Goal: Task Accomplishment & Management: Use online tool/utility

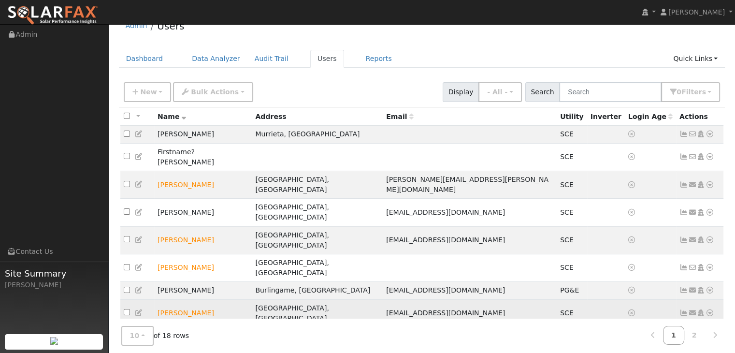
scroll to position [20, 0]
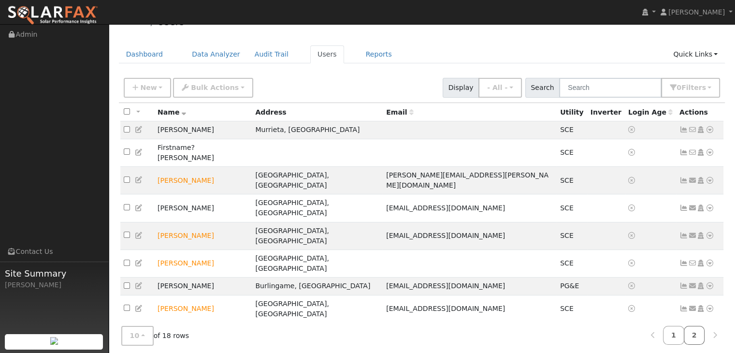
click at [694, 330] on link "2" at bounding box center [693, 335] width 21 height 19
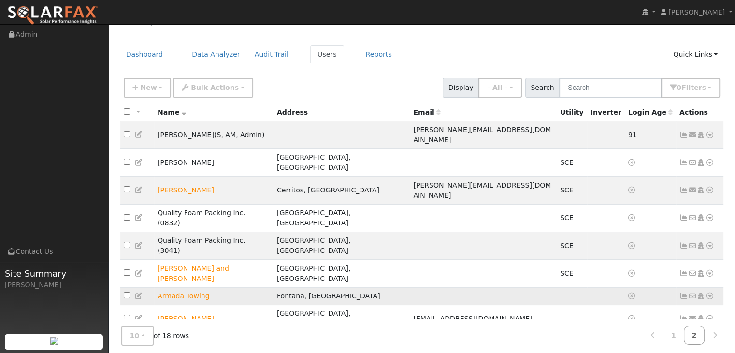
click at [708, 292] on icon at bounding box center [709, 295] width 9 height 7
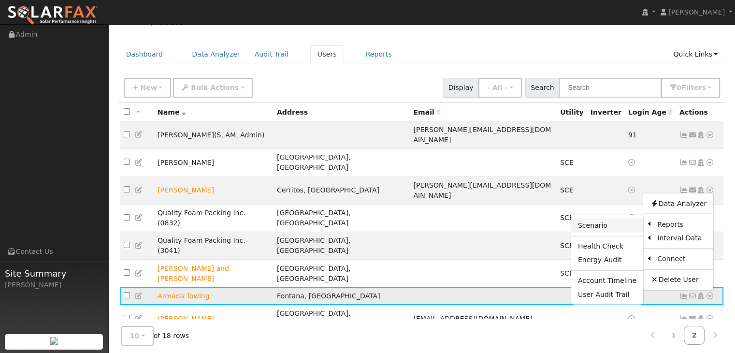
click at [591, 218] on link "Scenario" at bounding box center [607, 225] width 72 height 14
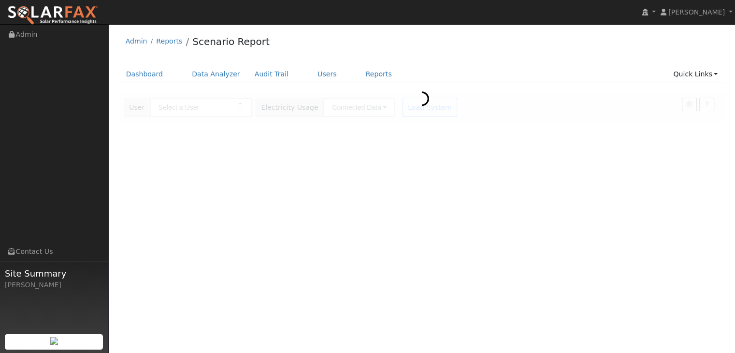
type input "Armada Towing"
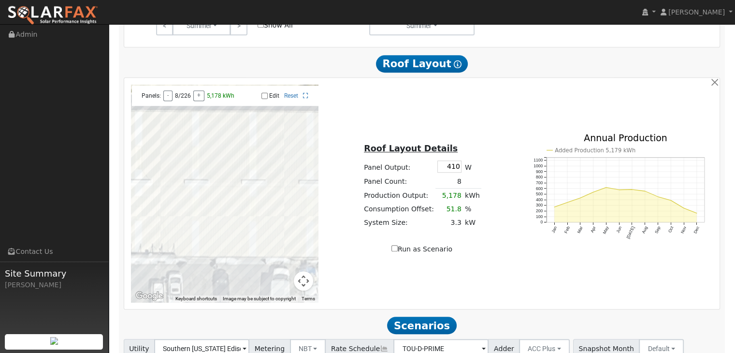
scroll to position [510, 0]
click at [303, 270] on button "Map camera controls" at bounding box center [303, 279] width 19 height 19
click at [279, 270] on button "Zoom out" at bounding box center [278, 279] width 19 height 19
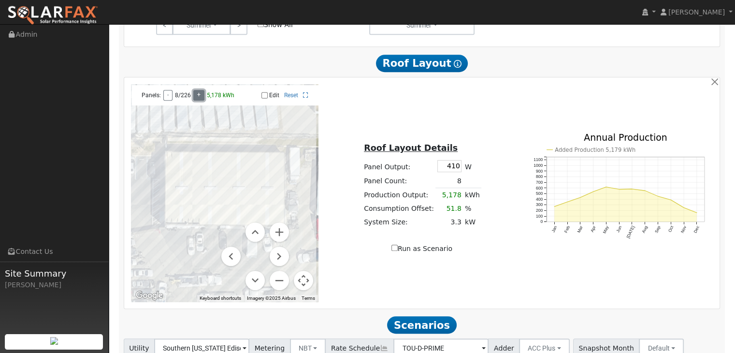
click at [196, 90] on button "+" at bounding box center [198, 95] width 11 height 11
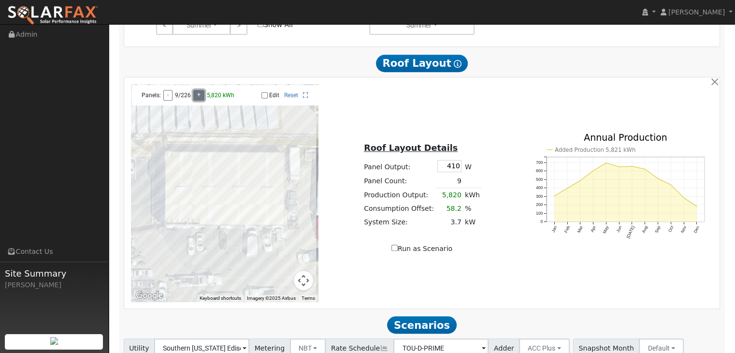
click at [196, 90] on button "+" at bounding box center [198, 95] width 11 height 11
click at [197, 90] on button "+" at bounding box center [202, 95] width 11 height 11
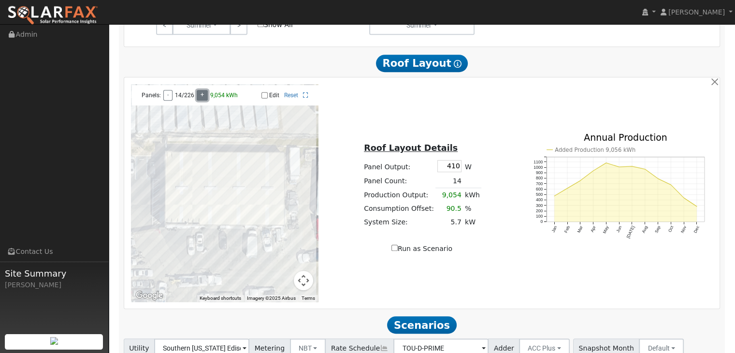
click at [197, 90] on button "+" at bounding box center [202, 95] width 11 height 11
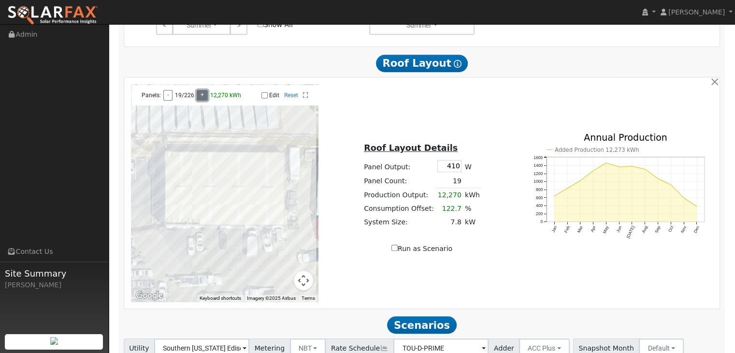
click at [197, 90] on button "+" at bounding box center [202, 95] width 11 height 11
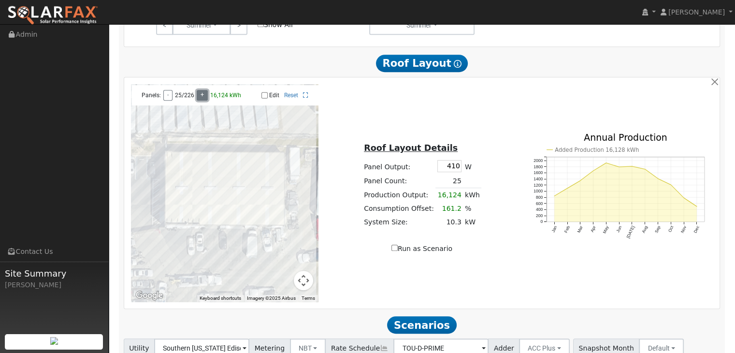
click at [197, 90] on button "+" at bounding box center [202, 95] width 11 height 11
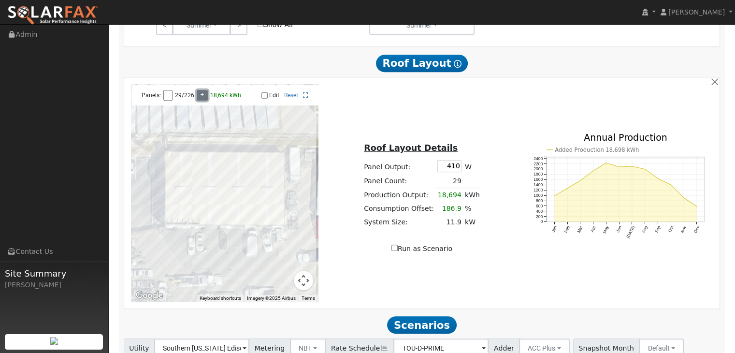
click at [197, 90] on button "+" at bounding box center [202, 95] width 11 height 11
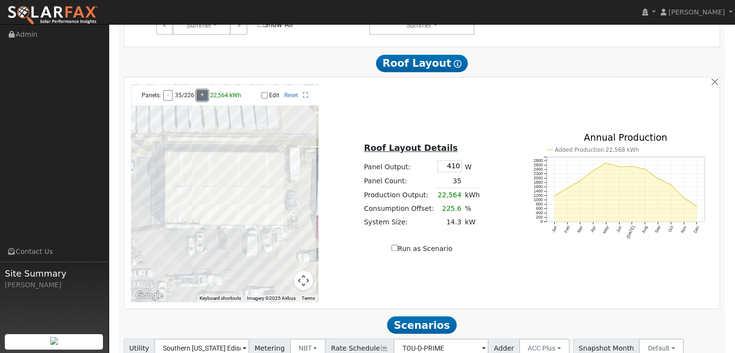
click at [197, 90] on button "+" at bounding box center [202, 95] width 11 height 11
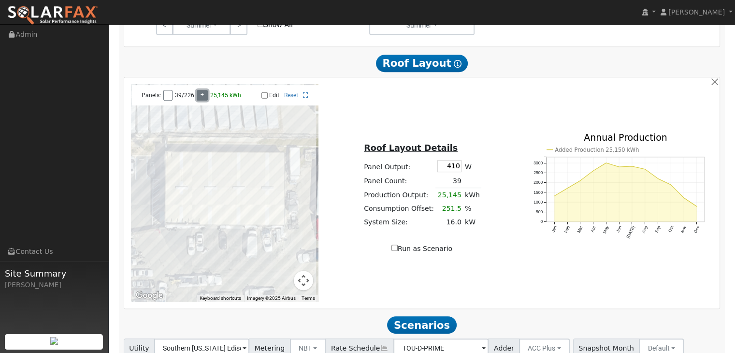
click at [197, 90] on button "+" at bounding box center [202, 95] width 11 height 11
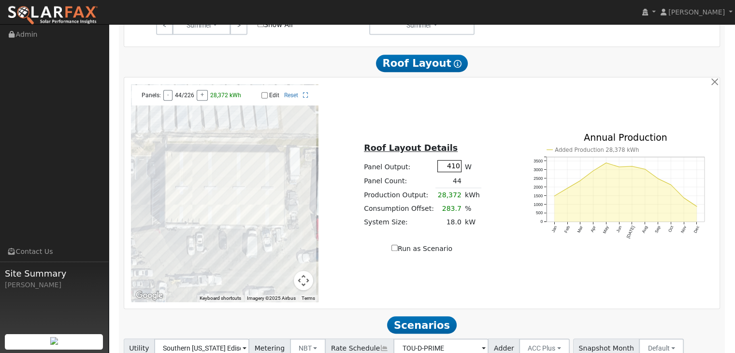
click at [454, 160] on input "410" at bounding box center [449, 166] width 24 height 12
type input "450"
click at [489, 157] on div "Roof Layout Details Panel Output: 450 W Panel Count: 8 Production Output: 5,683…" at bounding box center [422, 193] width 198 height 122
click at [197, 90] on button "+" at bounding box center [198, 95] width 11 height 11
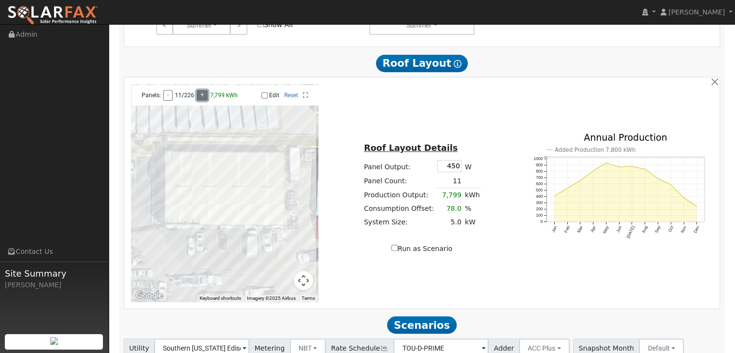
click at [197, 90] on button "+" at bounding box center [202, 95] width 11 height 11
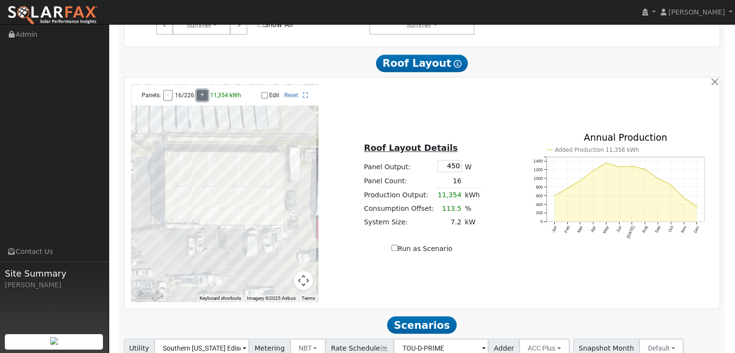
click at [197, 90] on button "+" at bounding box center [202, 95] width 11 height 11
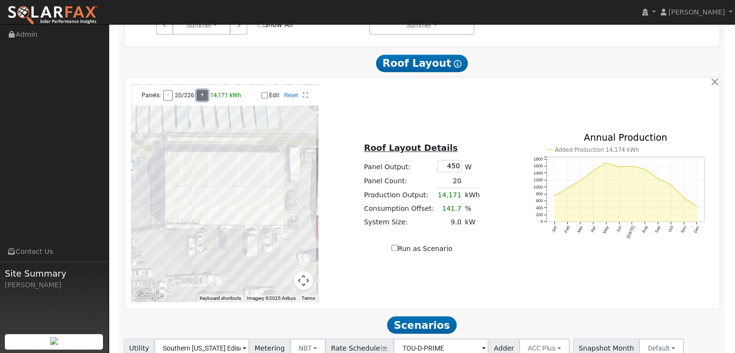
click at [197, 90] on button "+" at bounding box center [202, 95] width 11 height 11
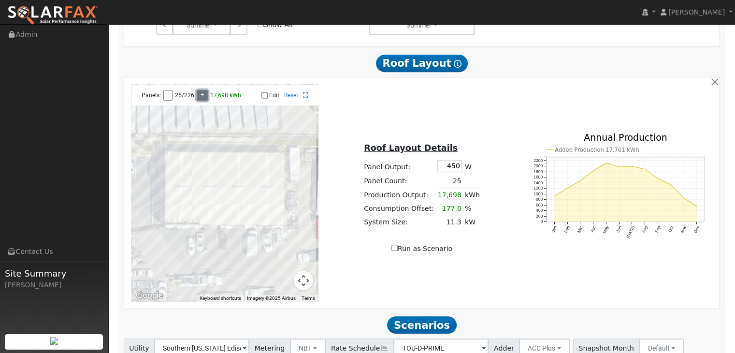
click at [197, 90] on button "+" at bounding box center [202, 95] width 11 height 11
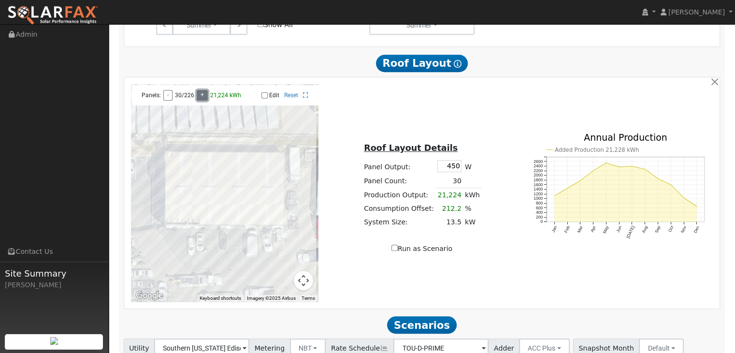
click at [197, 90] on button "+" at bounding box center [202, 95] width 11 height 11
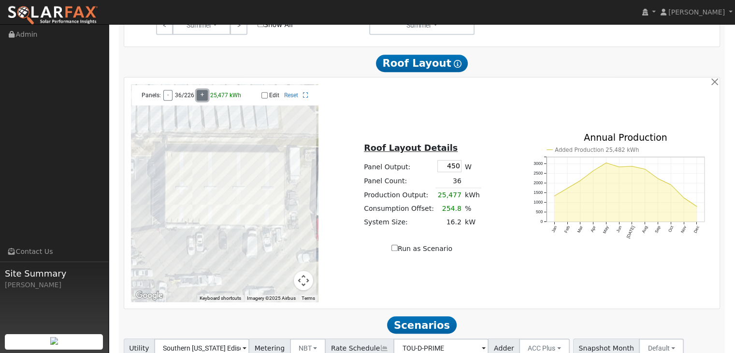
click at [197, 90] on button "+" at bounding box center [202, 95] width 11 height 11
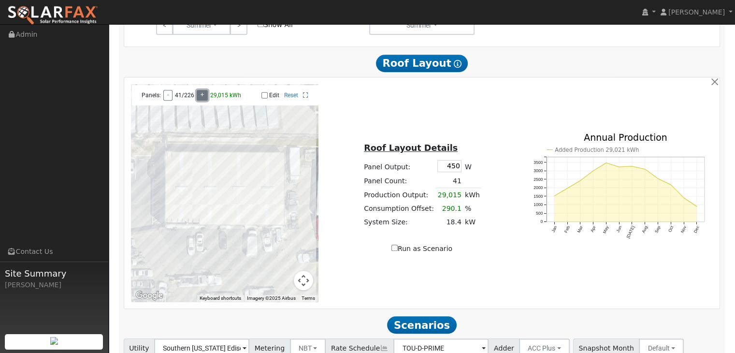
click at [197, 90] on button "+" at bounding box center [202, 95] width 11 height 11
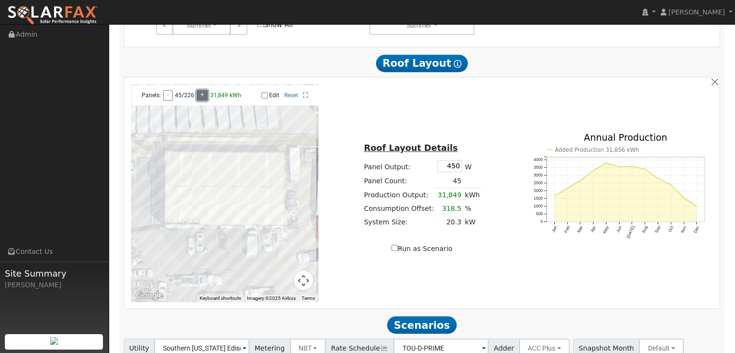
click at [197, 90] on button "+" at bounding box center [202, 95] width 11 height 11
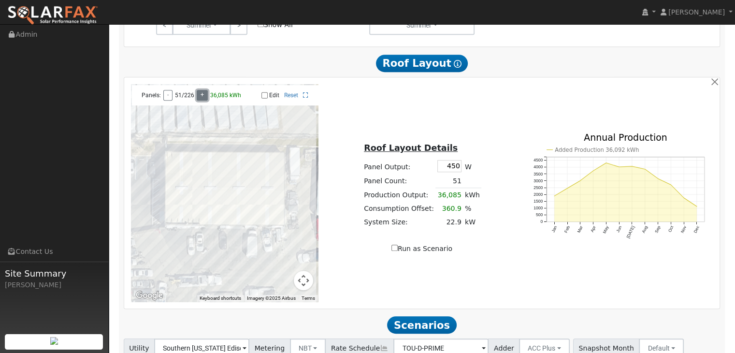
click at [197, 90] on button "+" at bounding box center [202, 95] width 11 height 11
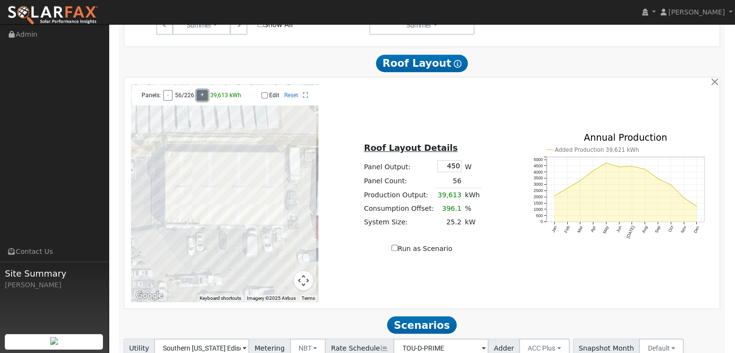
click at [197, 90] on button "+" at bounding box center [202, 95] width 11 height 11
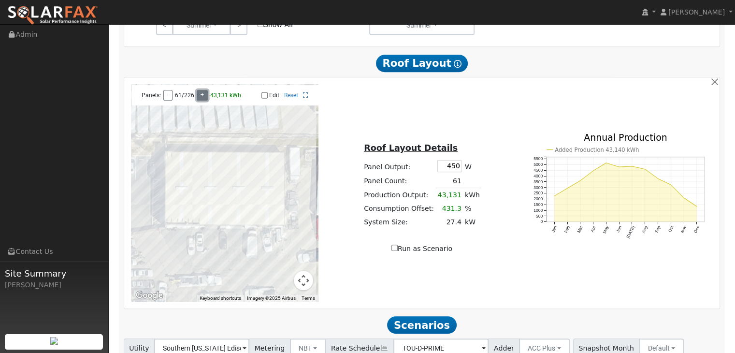
click at [197, 90] on button "+" at bounding box center [202, 95] width 11 height 11
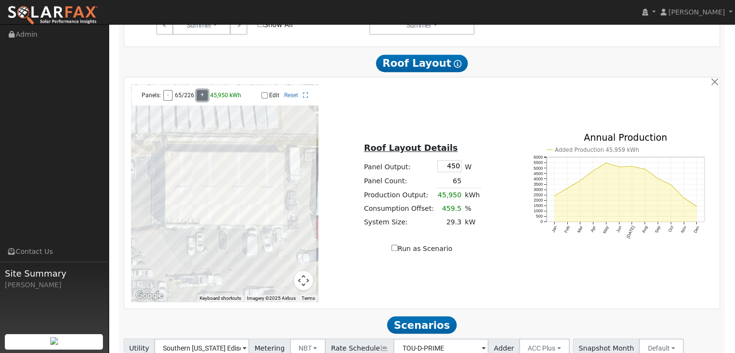
click at [197, 90] on button "+" at bounding box center [202, 95] width 11 height 11
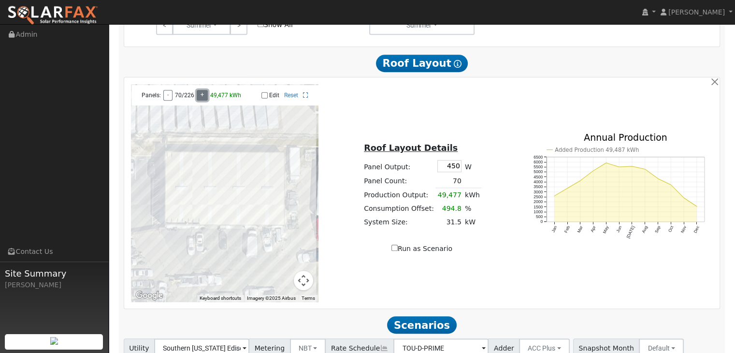
click at [197, 90] on button "+" at bounding box center [202, 95] width 11 height 11
click at [397, 244] on input "Run as Scenario" at bounding box center [394, 247] width 6 height 6
checkbox input "true"
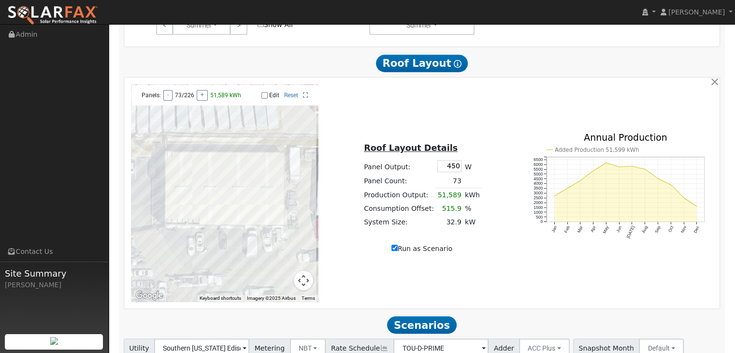
type input "51589"
type input "100"
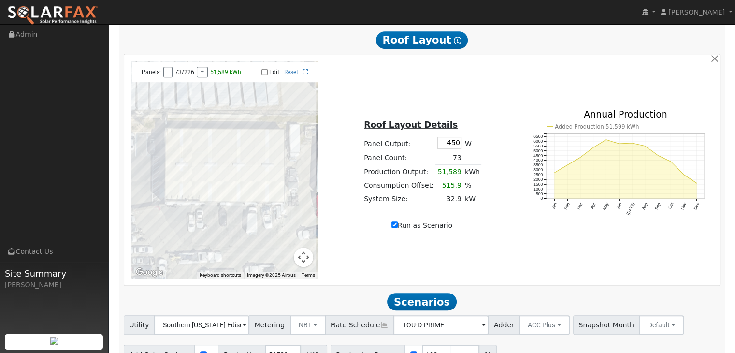
scroll to position [572, 0]
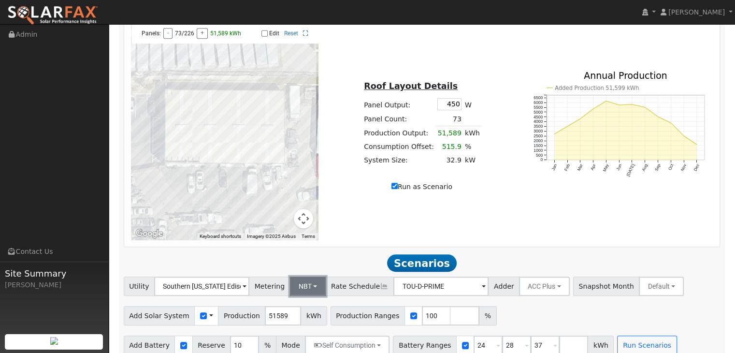
click at [307, 276] on button "NBT" at bounding box center [308, 285] width 36 height 19
click at [317, 300] on link "NEM" at bounding box center [315, 307] width 67 height 14
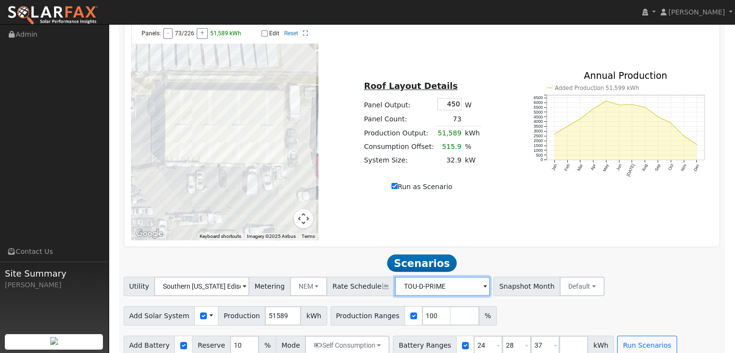
click at [249, 276] on input "TOU-D-PRIME" at bounding box center [201, 285] width 95 height 19
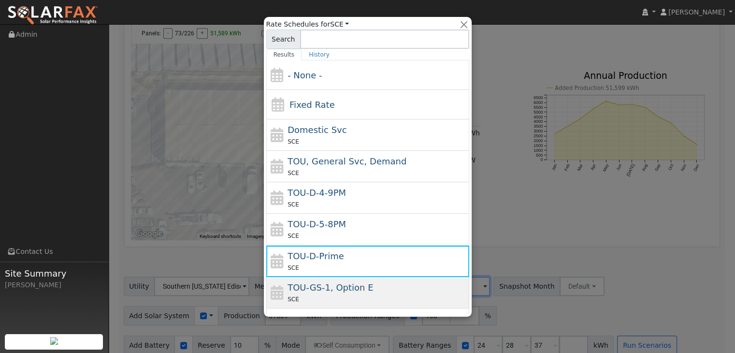
click at [344, 288] on span "TOU-GS-1, Option E" at bounding box center [329, 287] width 85 height 10
type input "TOU-GS-1, Option E"
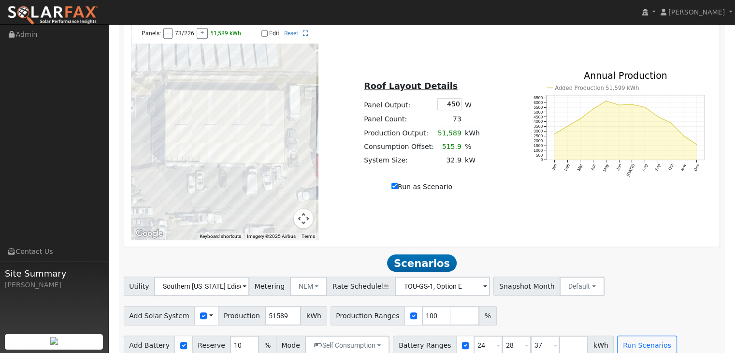
click at [422, 306] on input "100" at bounding box center [436, 315] width 29 height 19
click at [450, 306] on input "number" at bounding box center [464, 315] width 29 height 19
type input "75"
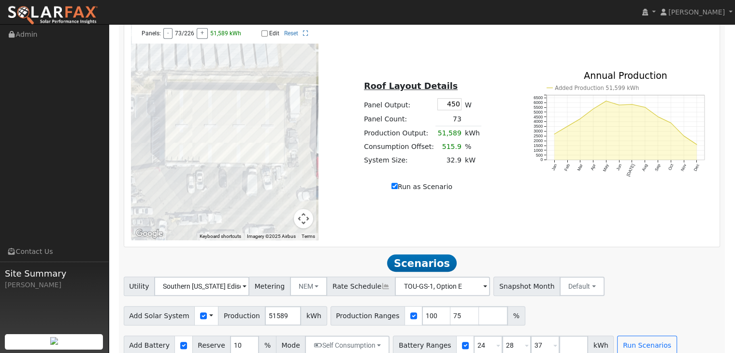
type input "100"
click at [523, 254] on h2 "Scenarios Scenario" at bounding box center [422, 263] width 596 height 18
click at [241, 337] on input "9" at bounding box center [244, 344] width 29 height 19
click at [241, 337] on input "8" at bounding box center [244, 344] width 29 height 19
click at [241, 337] on input "7" at bounding box center [244, 344] width 29 height 19
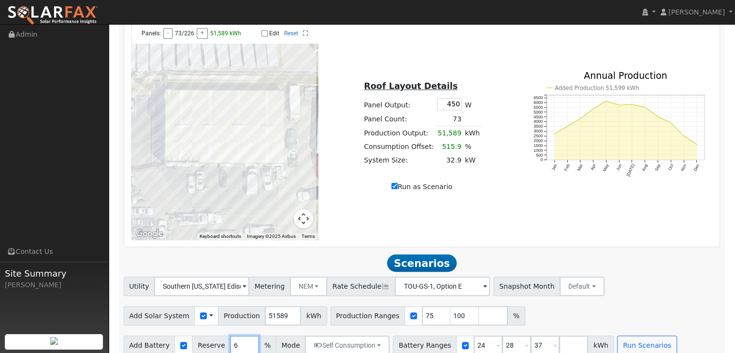
click at [241, 337] on input "6" at bounding box center [244, 344] width 29 height 19
click at [241, 337] on input "5" at bounding box center [244, 344] width 29 height 19
click at [241, 337] on input "4" at bounding box center [244, 344] width 29 height 19
type input "5"
click at [242, 335] on input "5" at bounding box center [244, 344] width 29 height 19
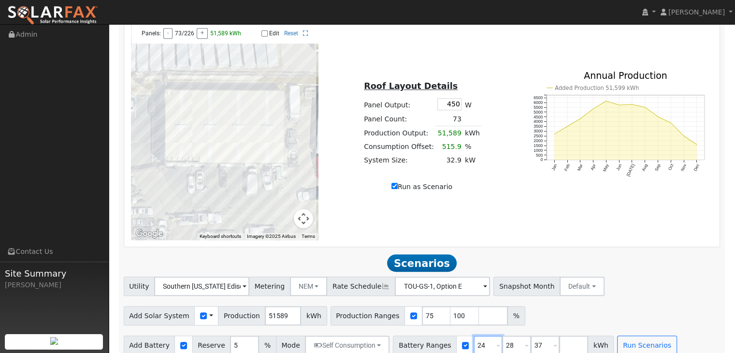
click at [474, 335] on input "24" at bounding box center [487, 344] width 29 height 19
type input "28"
type input "37"
type input "28"
click at [530, 335] on input "number" at bounding box center [544, 344] width 29 height 19
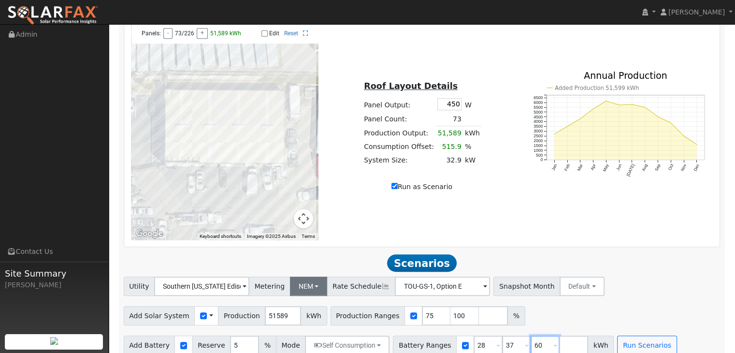
type input "60"
click at [309, 276] on button "NEM" at bounding box center [309, 285] width 38 height 19
click at [309, 314] on link "NBT" at bounding box center [315, 321] width 67 height 14
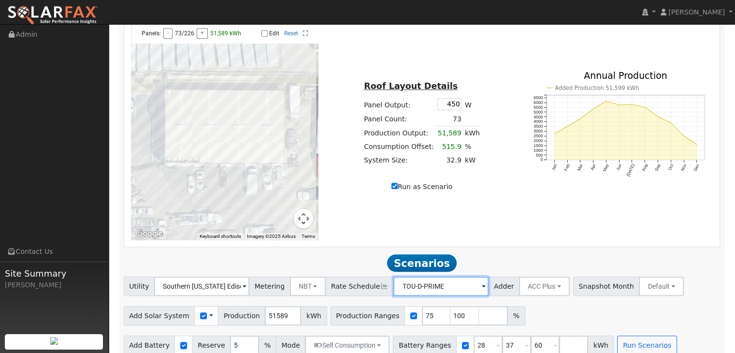
click at [249, 276] on input "TOU-D-PRIME" at bounding box center [201, 285] width 95 height 19
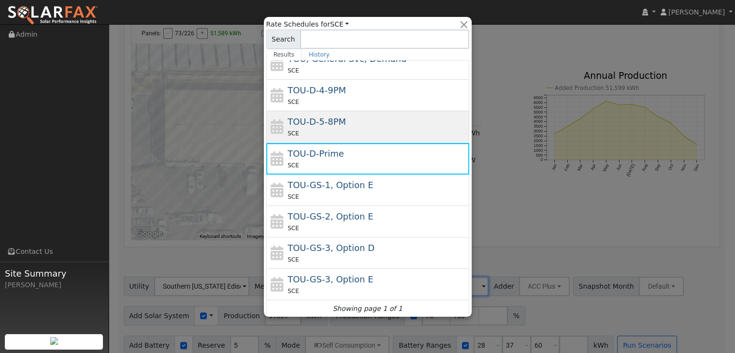
scroll to position [104, 0]
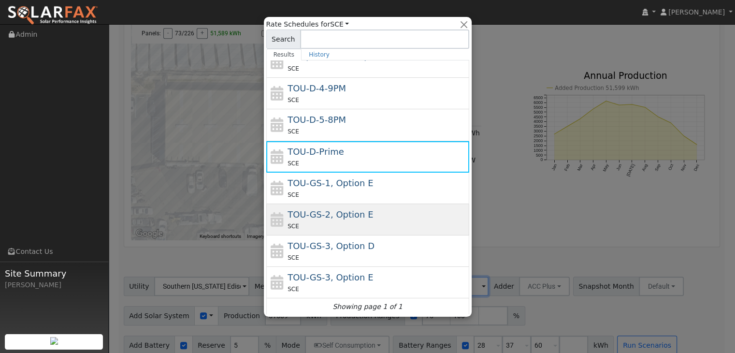
click at [376, 223] on div "SCE" at bounding box center [376, 226] width 179 height 10
type input "TOU-GS-2, Option E"
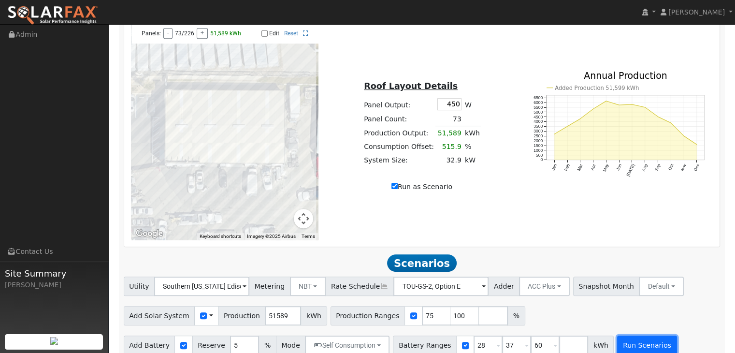
click at [618, 335] on button "Run Scenarios" at bounding box center [646, 344] width 59 height 19
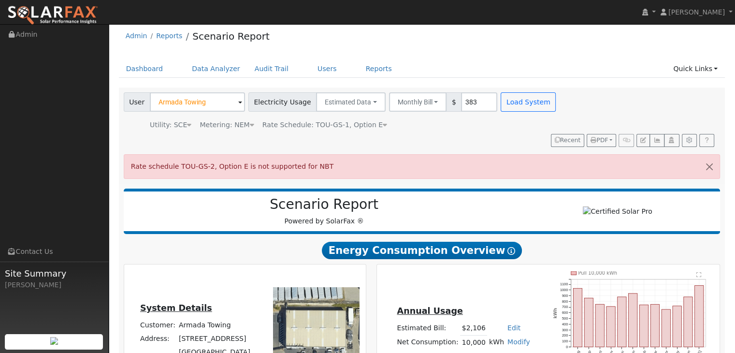
scroll to position [0, 0]
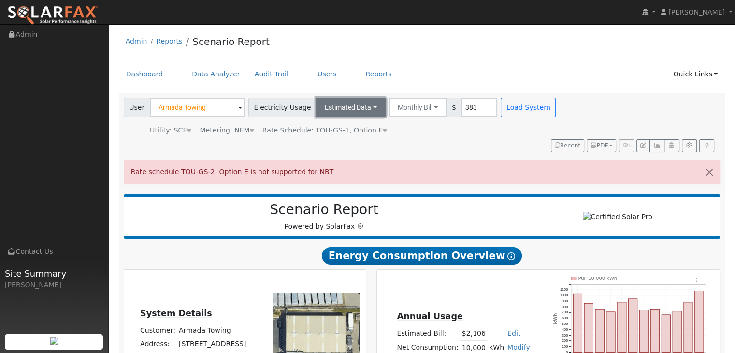
click at [359, 107] on button "Estimated Data" at bounding box center [351, 107] width 70 height 19
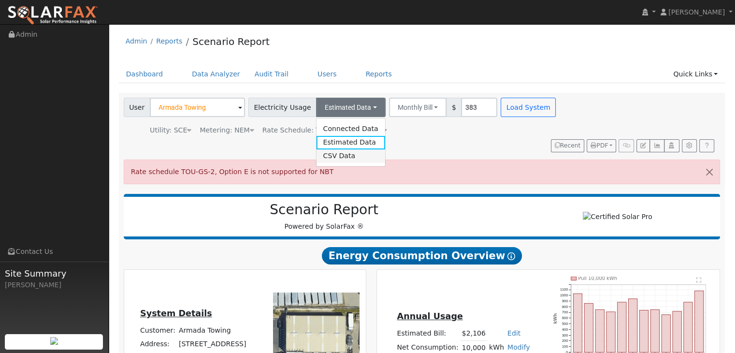
click at [335, 157] on link "CSV Data" at bounding box center [350, 156] width 69 height 14
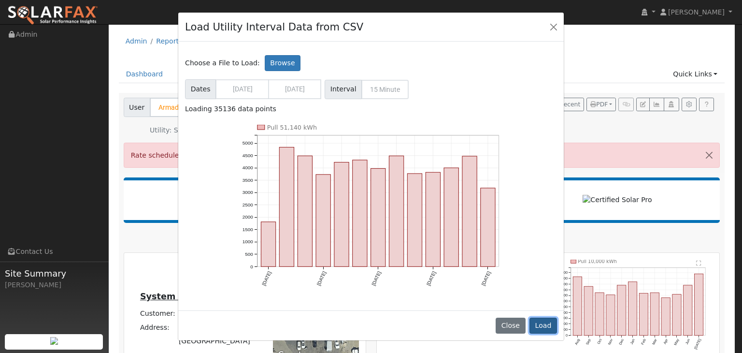
click at [547, 327] on button "Load" at bounding box center [543, 325] width 28 height 16
